Goal: Task Accomplishment & Management: Use online tool/utility

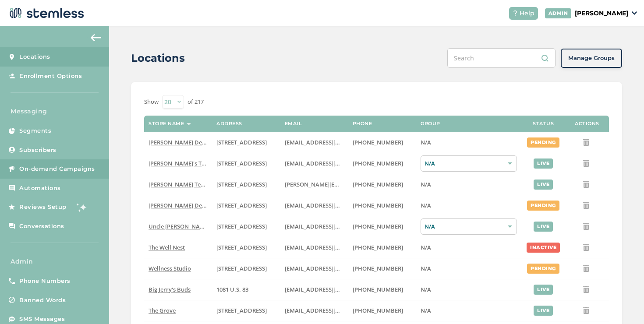
click at [93, 171] on span "On-demand Campaigns" at bounding box center [57, 169] width 76 height 9
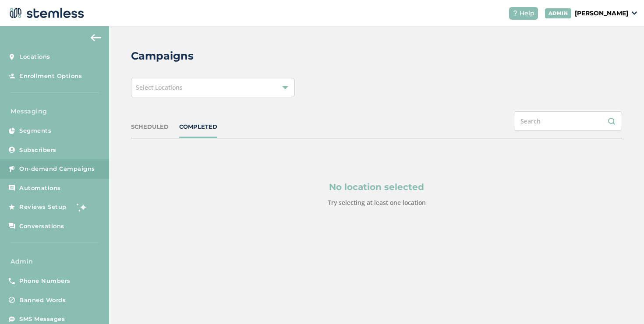
click at [236, 95] on div "Select Locations" at bounding box center [213, 87] width 164 height 19
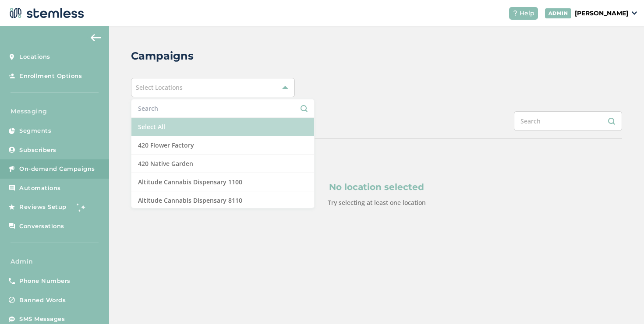
click at [173, 129] on li "Select All" at bounding box center [222, 127] width 183 height 18
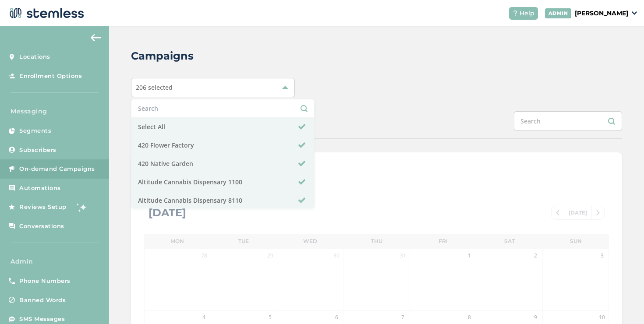
click at [349, 98] on div "Campaigns 206 selected Select All 420 Flower Factory 420 Native Garden Altitude…" at bounding box center [376, 309] width 535 height 567
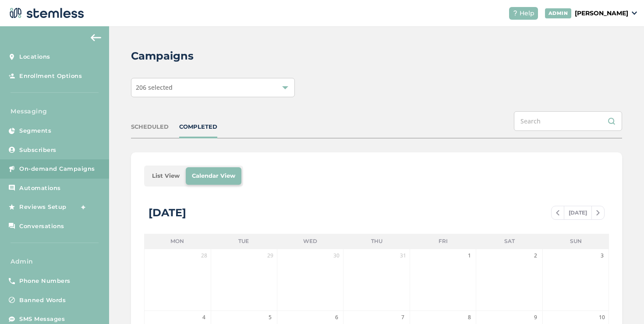
click at [162, 175] on li "List View" at bounding box center [166, 176] width 40 height 18
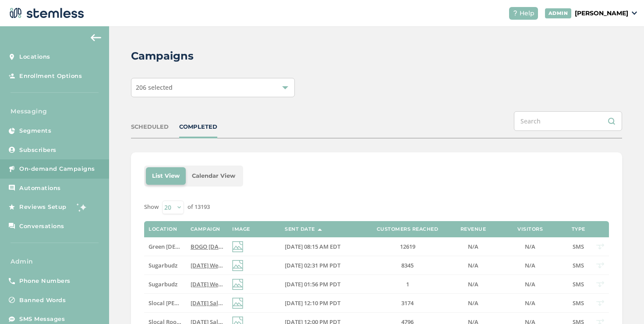
scroll to position [122, 0]
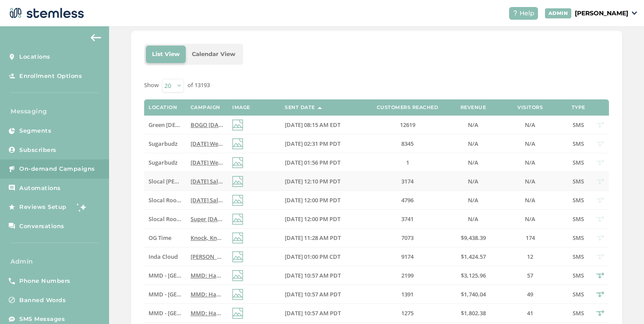
click at [166, 183] on span "Slocal [PERSON_NAME][GEOGRAPHIC_DATA]" at bounding box center [208, 181] width 120 height 8
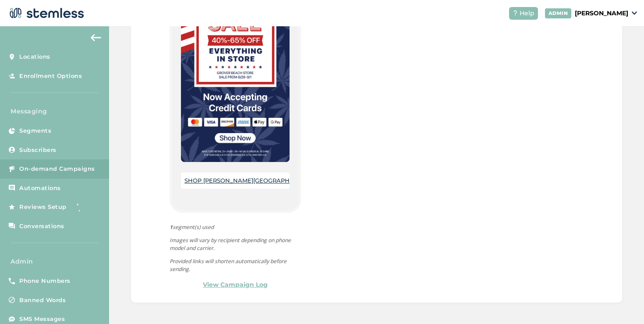
scroll to position [144, 0]
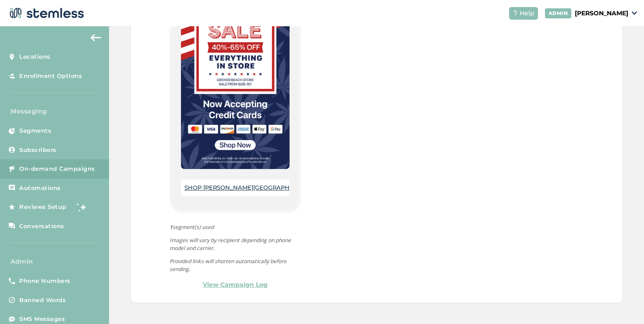
click at [223, 185] on link "SHOP [PERSON_NAME][GEOGRAPHIC_DATA]" at bounding box center [250, 187] width 133 height 7
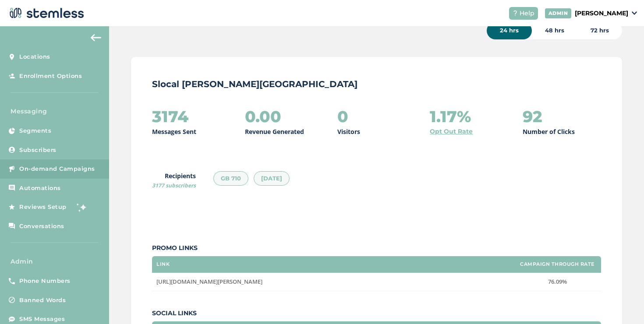
scroll to position [0, 0]
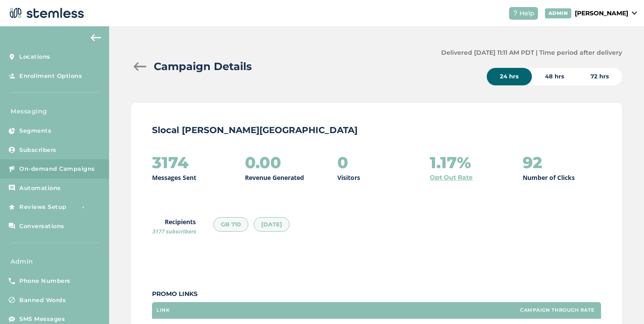
click at [139, 72] on div "Campaign Details" at bounding box center [282, 67] width 303 height 16
click at [138, 67] on div at bounding box center [140, 66] width 18 height 9
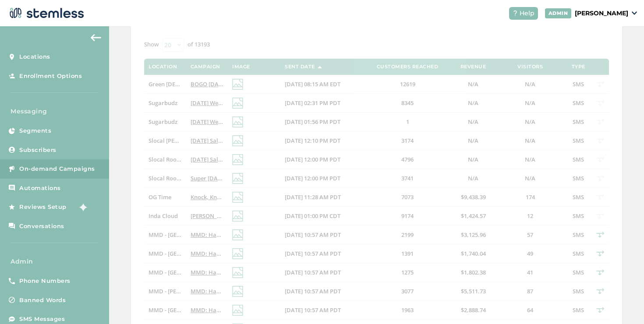
scroll to position [296, 0]
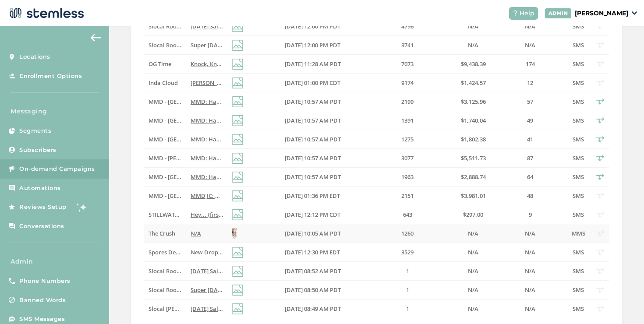
click at [210, 229] on td "N/A" at bounding box center [207, 233] width 42 height 19
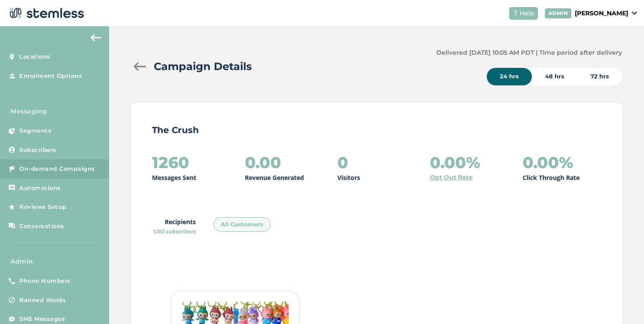
click at [140, 68] on div at bounding box center [140, 66] width 18 height 9
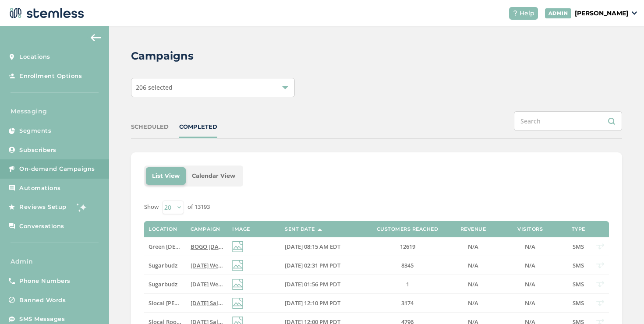
click at [195, 91] on div "206 selected" at bounding box center [213, 87] width 164 height 19
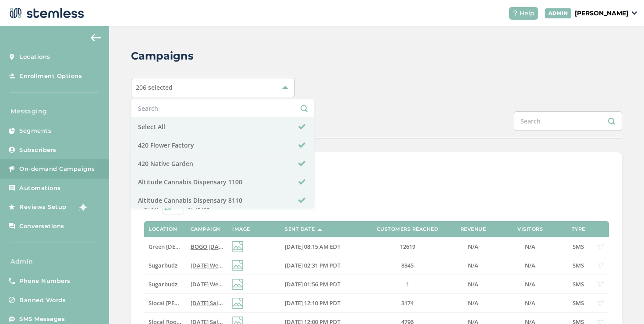
click at [177, 113] on li at bounding box center [222, 108] width 183 height 18
click at [175, 110] on input "text" at bounding box center [222, 108] width 169 height 9
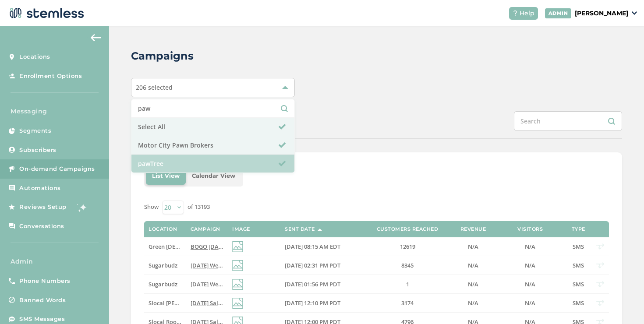
type input "paw"
click at [164, 157] on li "pawTree" at bounding box center [212, 164] width 163 height 18
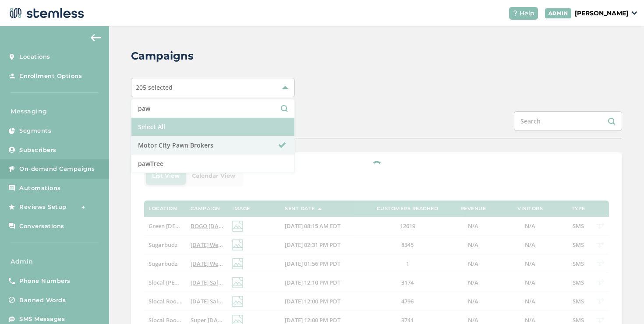
click at [155, 132] on li "Select All" at bounding box center [212, 127] width 163 height 18
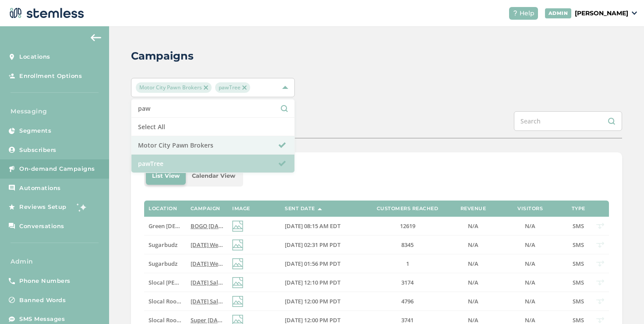
click at [155, 161] on li "pawTree" at bounding box center [212, 164] width 163 height 18
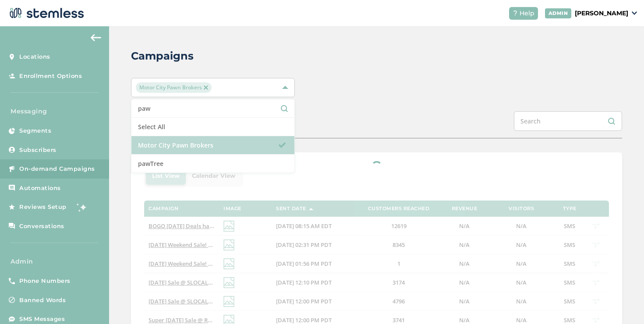
click at [217, 152] on li "Motor City Pawn Brokers" at bounding box center [212, 145] width 163 height 18
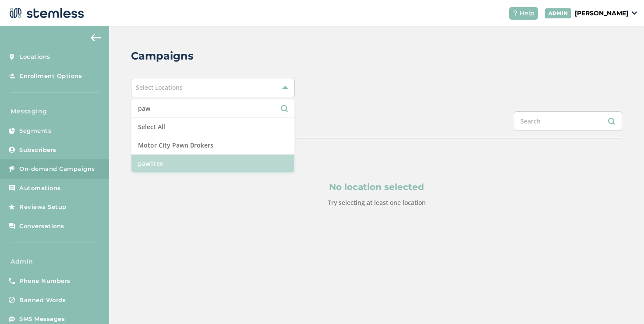
click at [188, 161] on li "pawTree" at bounding box center [212, 164] width 163 height 18
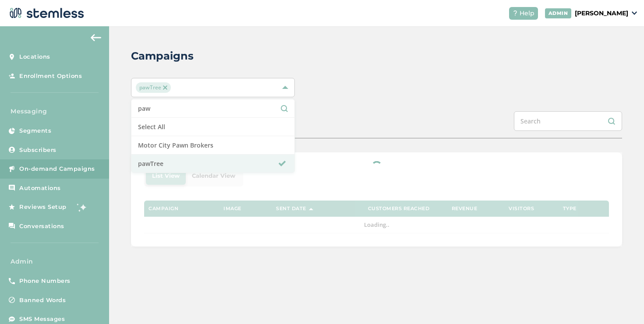
click at [317, 120] on div "SCHEDULED COMPLETED" at bounding box center [376, 124] width 491 height 27
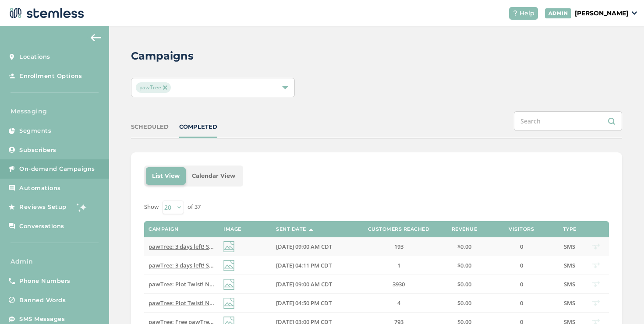
click at [197, 240] on td "pawTree: 3 days left! Sell or purchase anything = 100 pawTrip points. Your Rivi…" at bounding box center [181, 246] width 75 height 19
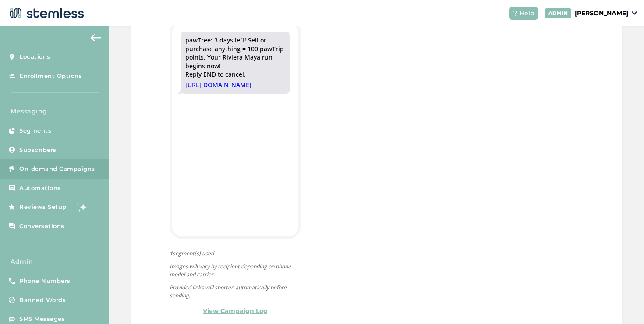
scroll to position [276, 0]
